Goal: Transaction & Acquisition: Purchase product/service

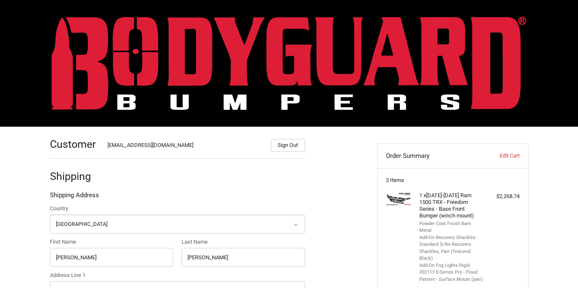
select select "US"
select select "NY"
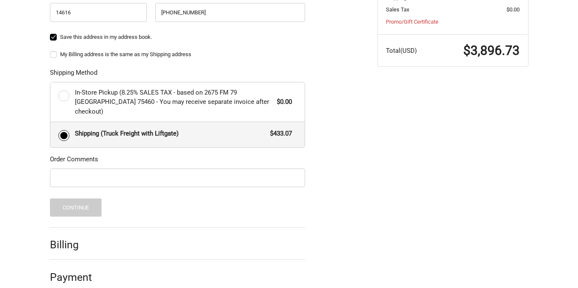
scroll to position [412, 0]
type input "Body shop"
click at [246, 129] on span "Shipping (Truck Freight with Liftgate)" at bounding box center [170, 134] width 191 height 10
click at [51, 123] on input "Shipping (Truck Freight with Liftgate) $433.07" at bounding box center [50, 123] width 0 height 0
click at [60, 239] on h2 "Billing" at bounding box center [74, 245] width 49 height 13
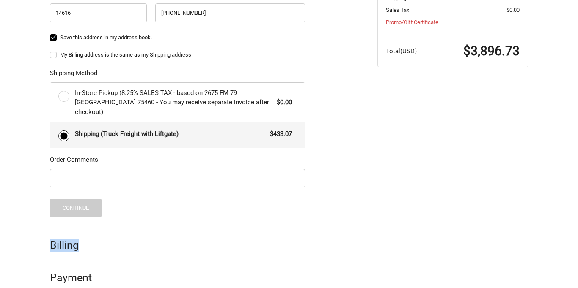
click at [60, 239] on h2 "Billing" at bounding box center [74, 245] width 49 height 13
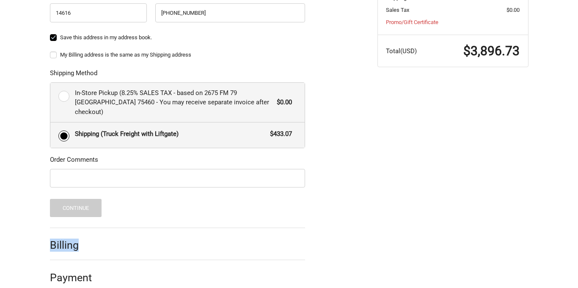
scroll to position [371, 0]
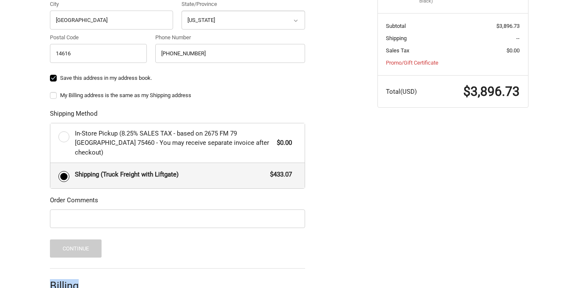
click at [55, 93] on label "My Billing address is the same as my Shipping address" at bounding box center [177, 95] width 255 height 7
click at [50, 92] on input "My Billing address is the same as my Shipping address" at bounding box center [50, 91] width 0 height 0
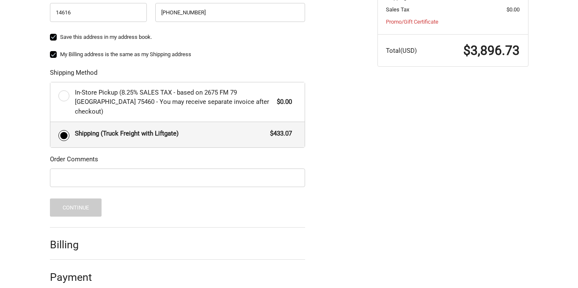
scroll to position [412, 0]
click at [54, 53] on label "My Billing address is the same as my Shipping address" at bounding box center [177, 55] width 255 height 7
click at [50, 51] on input "My Billing address is the same as my Shipping address" at bounding box center [50, 51] width 0 height 0
checkbox input "false"
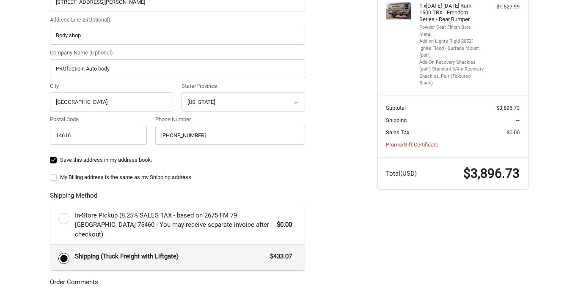
scroll to position [304, 0]
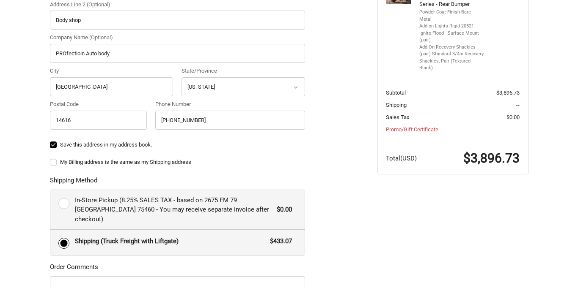
click at [62, 200] on label "In-Store Pickup (8.25% SALES TAX - based on 2675 FM 79 Paris TX 75460 - You may…" at bounding box center [177, 210] width 254 height 40
click at [51, 191] on input "In-Store Pickup (8.25% SALES TAX - based on 2675 FM 79 Paris TX 75460 - You may…" at bounding box center [50, 190] width 0 height 0
radio input "true"
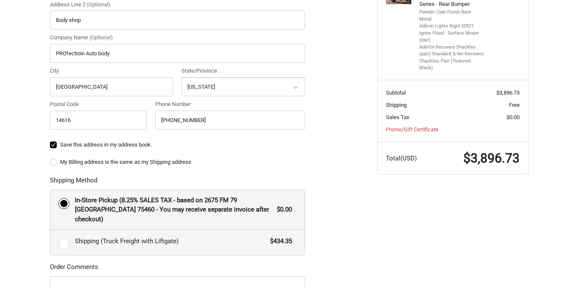
click at [65, 239] on label "Shipping (Truck Freight with Liftgate) $434.35" at bounding box center [177, 242] width 254 height 25
click at [51, 230] on input "Shipping (Truck Freight with Liftgate) $434.35" at bounding box center [50, 230] width 0 height 0
radio input "true"
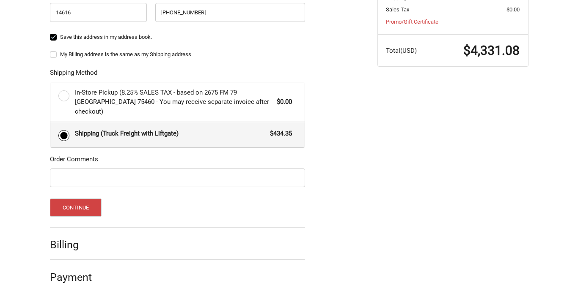
scroll to position [412, 0]
click at [90, 199] on button "Continue" at bounding box center [76, 208] width 52 height 18
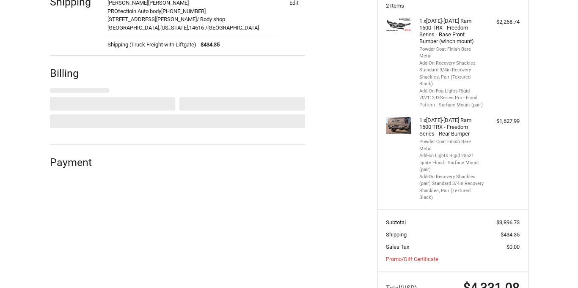
scroll to position [172, 0]
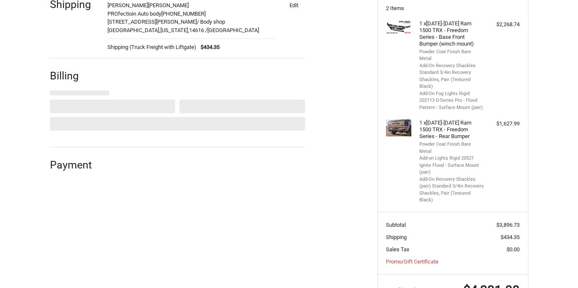
select select "US"
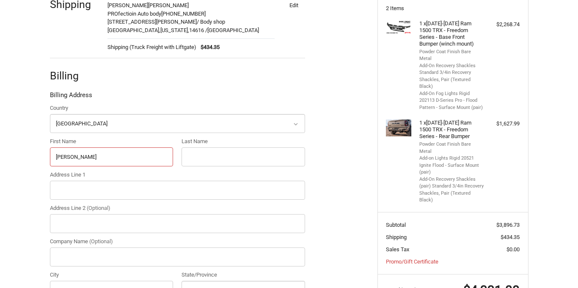
type input "Joshua"
type input "McGinnis"
type input "1388 Chili ave"
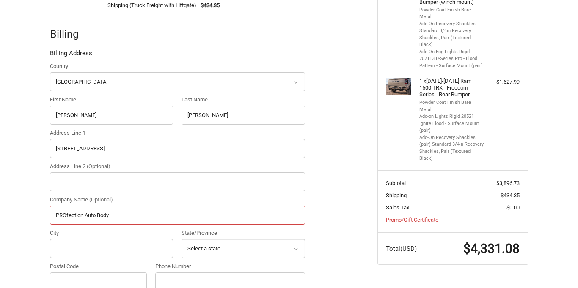
scroll to position [245, 0]
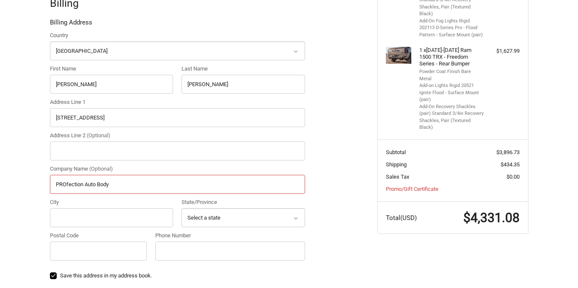
type input "PROfection Auto Body"
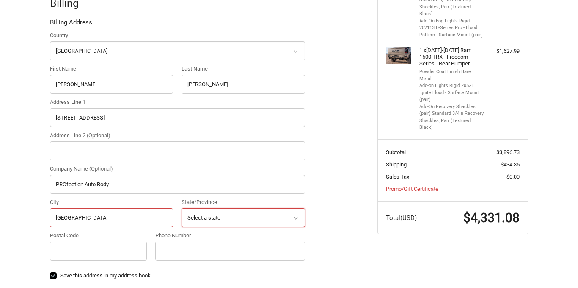
type input "Rochester"
select select "NY"
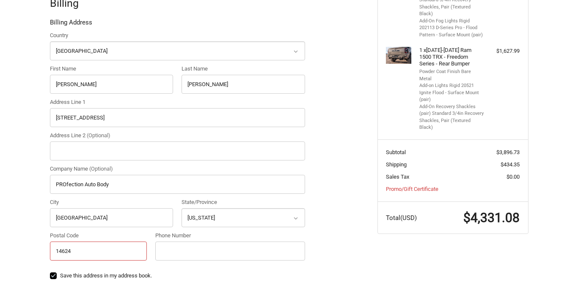
scroll to position [253, 0]
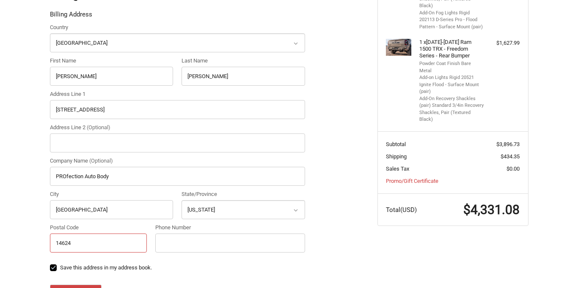
type input "14624"
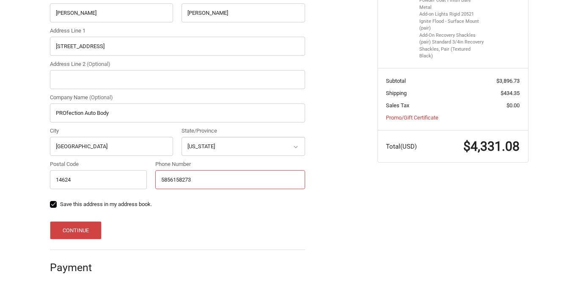
scroll to position [316, 0]
type input "5856158273"
click at [75, 234] on button "Continue" at bounding box center [76, 231] width 52 height 18
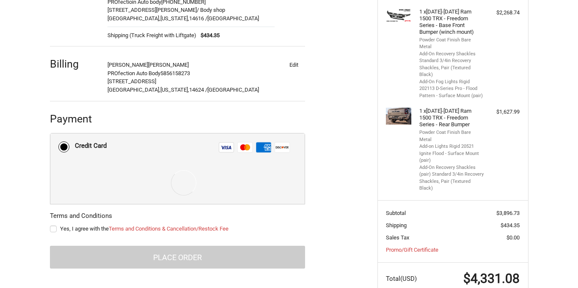
scroll to position [181, 0]
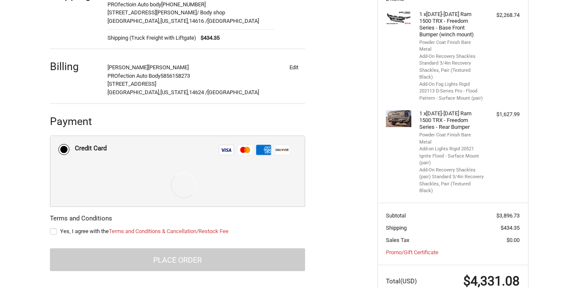
click at [55, 228] on label "Yes, I agree with the Terms and Conditions & Cancellation/Restock Fee" at bounding box center [177, 231] width 255 height 7
click at [50, 228] on input "Yes, I agree with the Terms and Conditions & Cancellation/Restock Fee" at bounding box center [50, 228] width 0 height 0
checkbox input "true"
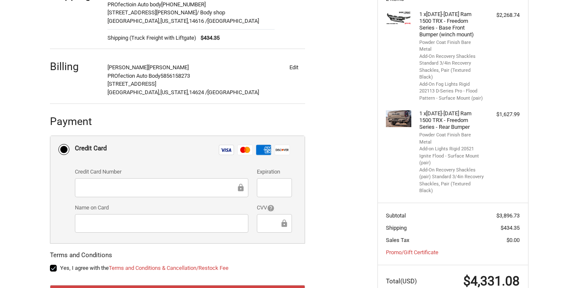
click at [121, 183] on iframe at bounding box center [158, 188] width 155 height 10
click at [244, 188] on icon at bounding box center [240, 187] width 8 height 19
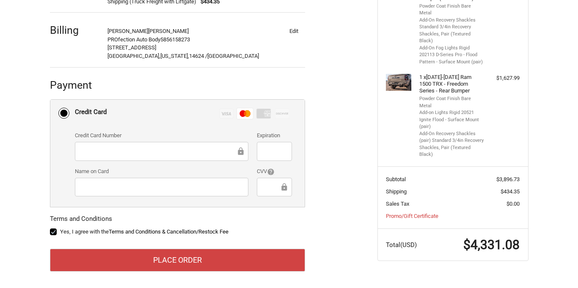
scroll to position [217, 0]
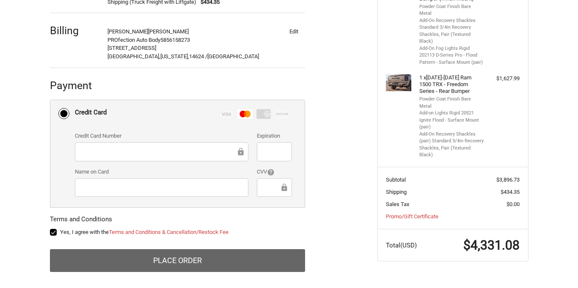
click at [195, 258] on button "Place Order" at bounding box center [177, 261] width 255 height 23
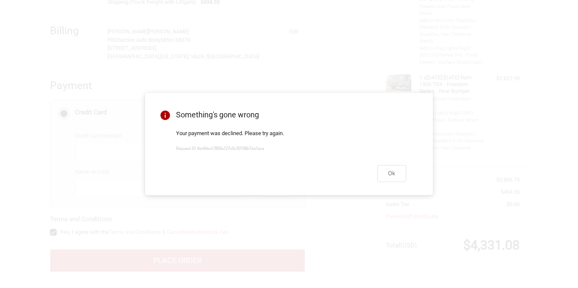
click at [283, 156] on div "Your payment was declined. Please try again. Request ID: fbcf66cd7800a127c0c301…" at bounding box center [291, 142] width 250 height 27
click at [390, 178] on button "Ok" at bounding box center [391, 173] width 29 height 16
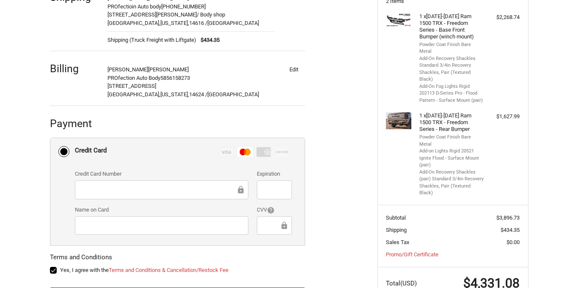
scroll to position [181, 0]
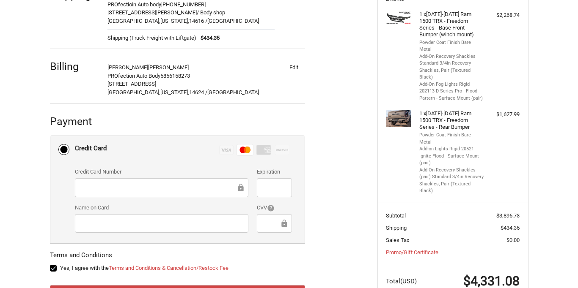
click at [295, 66] on button "Edit" at bounding box center [294, 67] width 22 height 12
select select "US"
select select "NY"
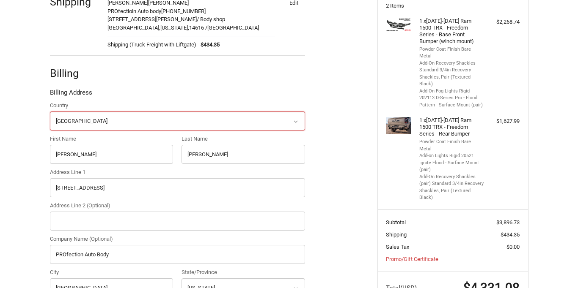
scroll to position [230, 0]
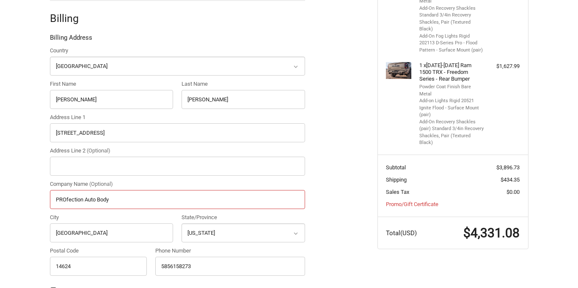
drag, startPoint x: 118, startPoint y: 195, endPoint x: 26, endPoint y: 190, distance: 91.9
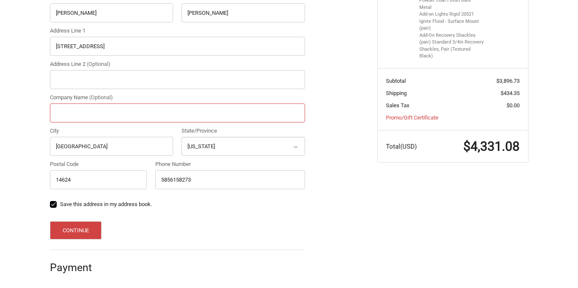
scroll to position [316, 0]
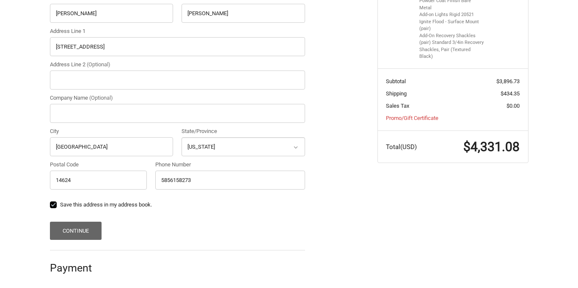
click at [74, 230] on button "Continue" at bounding box center [76, 231] width 52 height 18
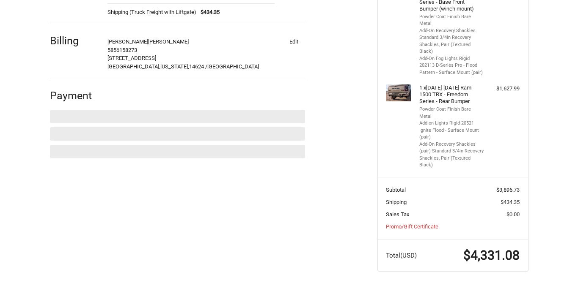
scroll to position [175, 0]
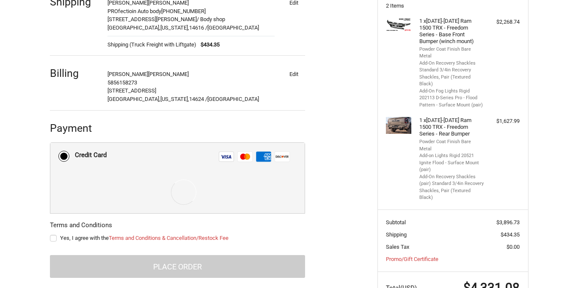
click at [51, 239] on label "Yes, I agree with the Terms and Conditions & Cancellation/Restock Fee" at bounding box center [177, 238] width 255 height 7
click at [50, 235] on input "Yes, I agree with the Terms and Conditions & Cancellation/Restock Fee" at bounding box center [50, 234] width 0 height 0
checkbox input "true"
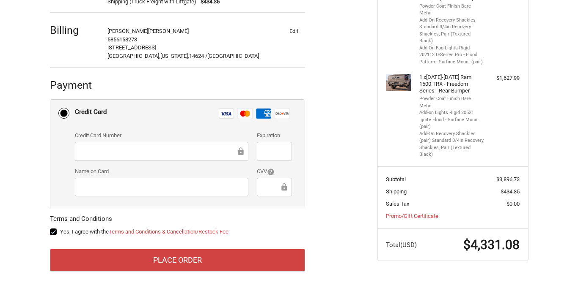
scroll to position [217, 0]
click at [176, 192] on div at bounding box center [161, 187] width 173 height 19
click at [347, 251] on div "Customer profectionautobody@gmail.com Sign Out Shipping Joshua McGinnis PROfect…" at bounding box center [207, 96] width 327 height 373
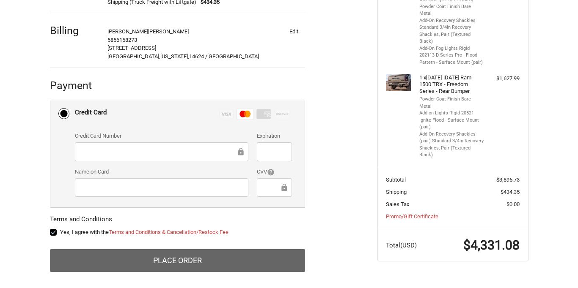
click at [223, 263] on button "Place Order" at bounding box center [177, 261] width 255 height 23
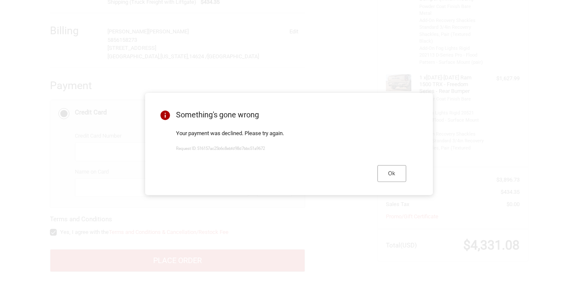
click at [389, 172] on button "Ok" at bounding box center [391, 173] width 29 height 16
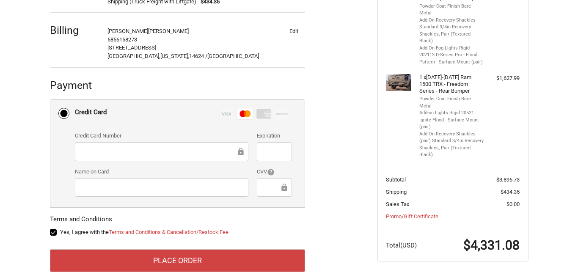
scroll to position [231, 0]
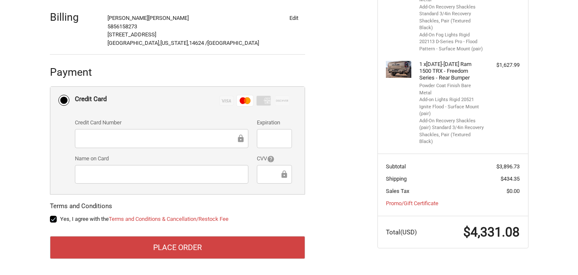
click at [243, 137] on icon at bounding box center [240, 138] width 5 height 8
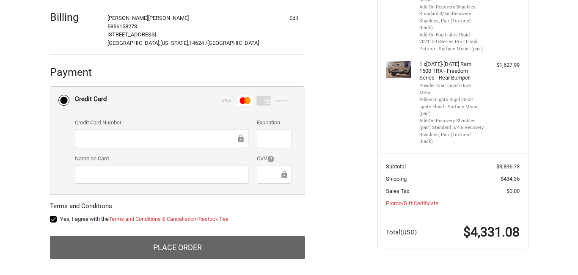
click at [227, 248] on button "Place Order" at bounding box center [177, 247] width 255 height 23
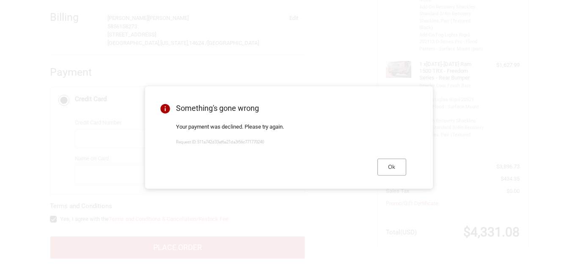
click at [389, 173] on button "Ok" at bounding box center [391, 167] width 29 height 16
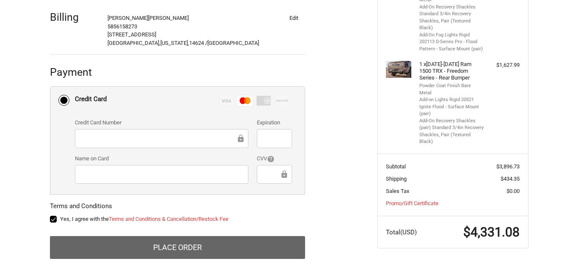
click at [222, 249] on button "Place Order" at bounding box center [177, 247] width 255 height 23
